Goal: Task Accomplishment & Management: Manage account settings

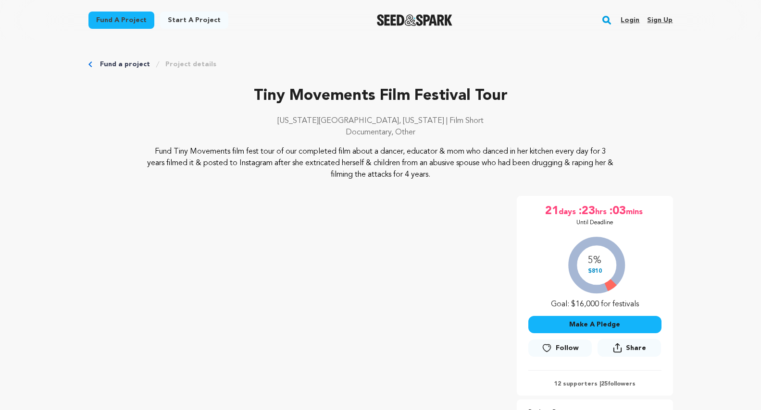
click at [135, 65] on link "Fund a project" at bounding box center [125, 65] width 50 height 10
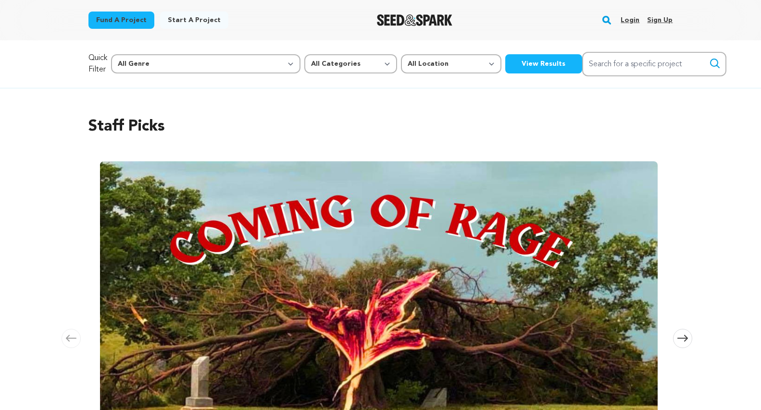
click at [637, 19] on link "Login" at bounding box center [629, 19] width 19 height 15
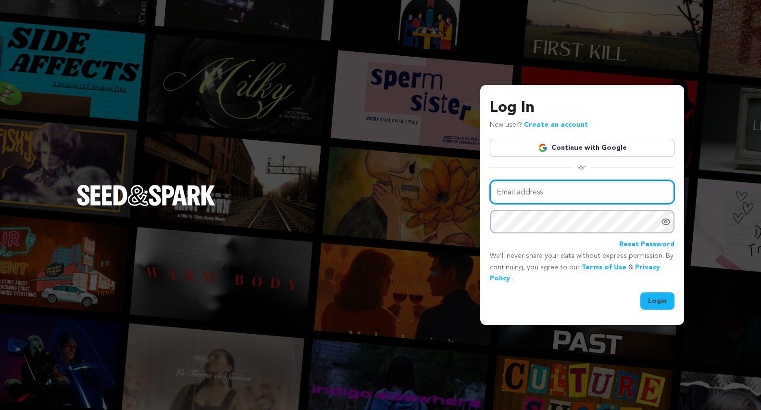
click at [576, 200] on input "Email address" at bounding box center [582, 192] width 184 height 25
type input "laura@laurasweeney.com"
